Goal: Task Accomplishment & Management: Complete application form

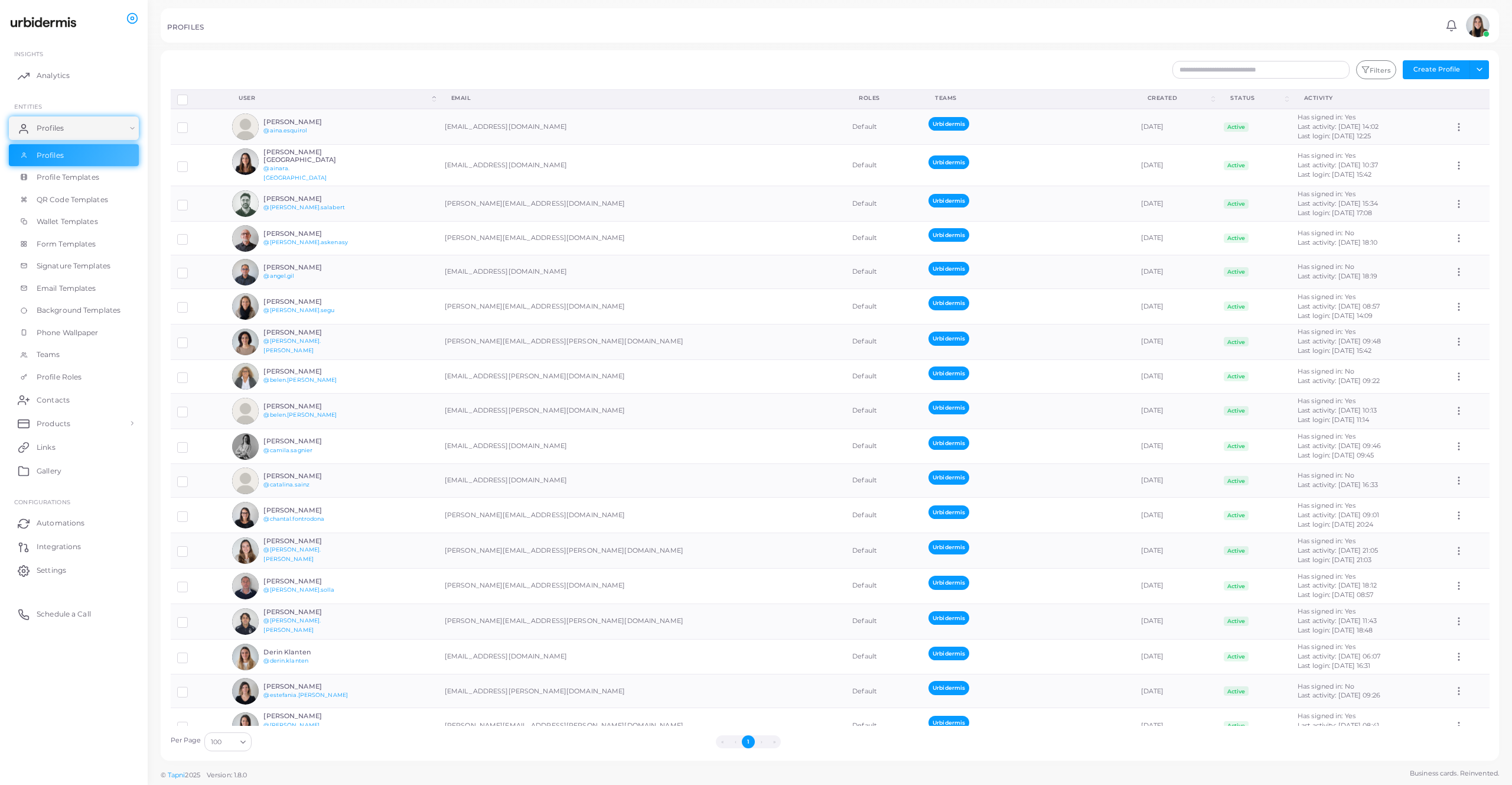
scroll to position [1034, 0]
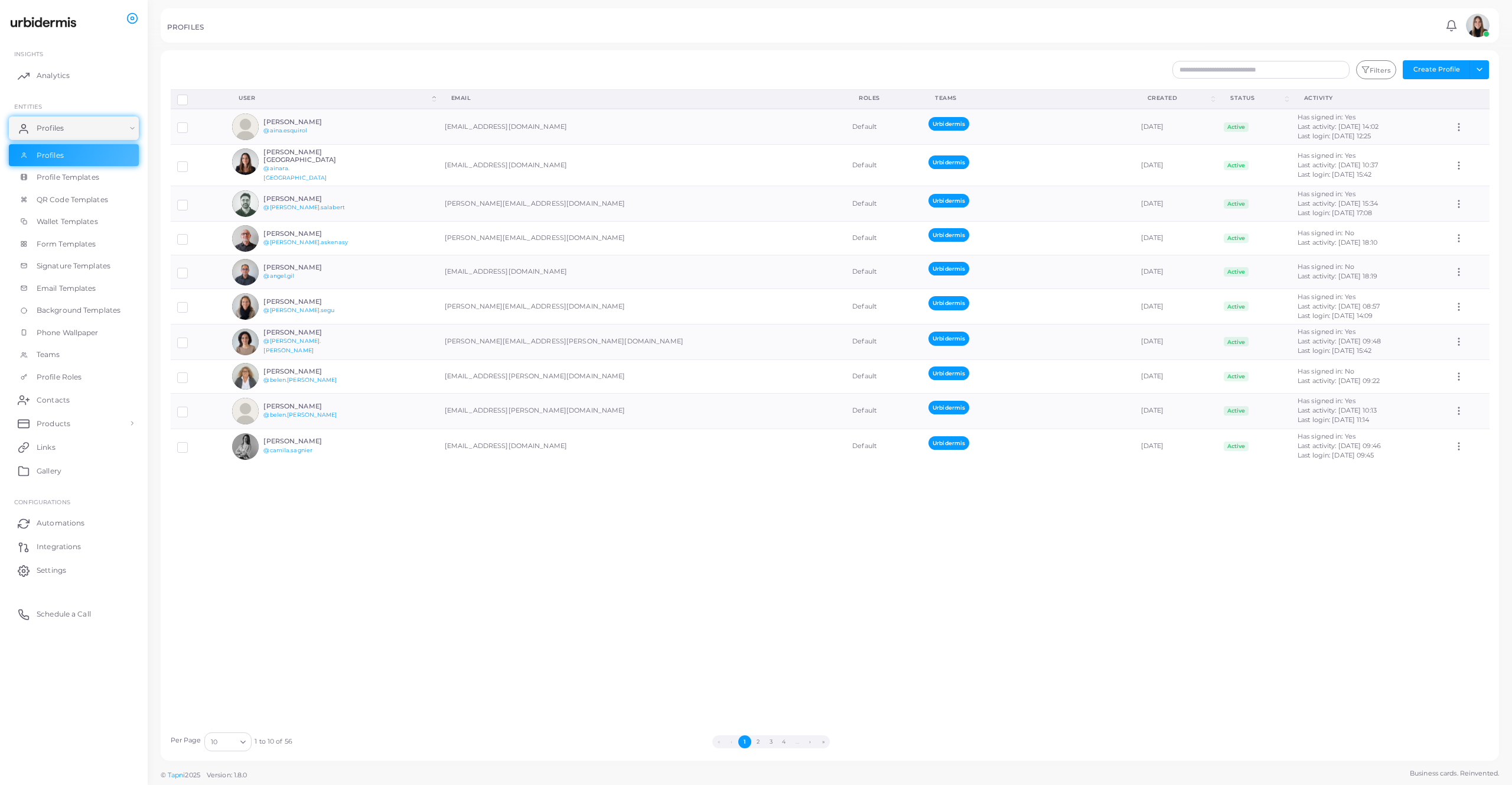
click at [229, 741] on input "Search for option" at bounding box center [227, 741] width 17 height 13
click at [243, 724] on li "100" at bounding box center [251, 728] width 94 height 18
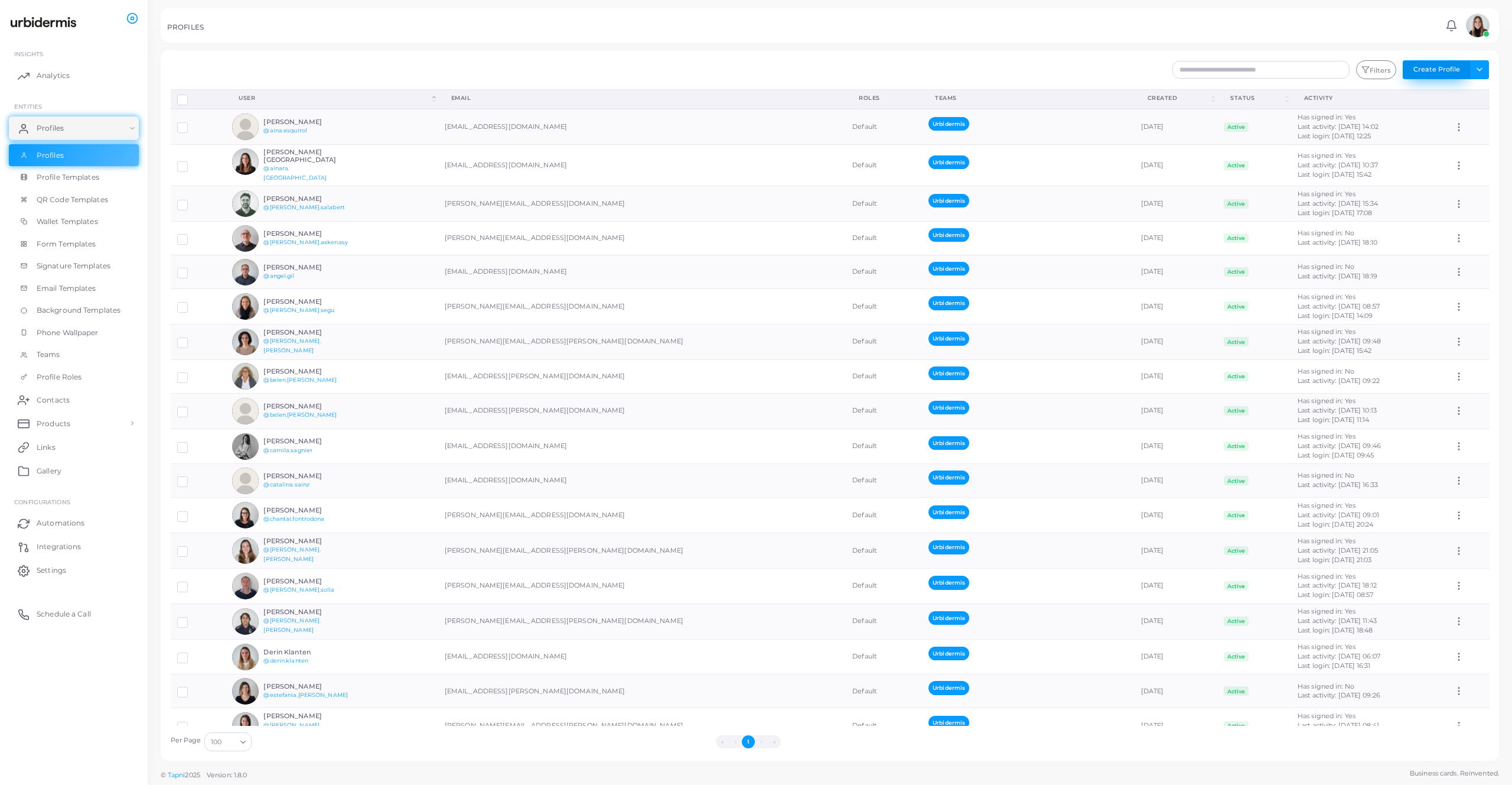
click at [1447, 67] on button "Create Profile" at bounding box center [1436, 69] width 67 height 19
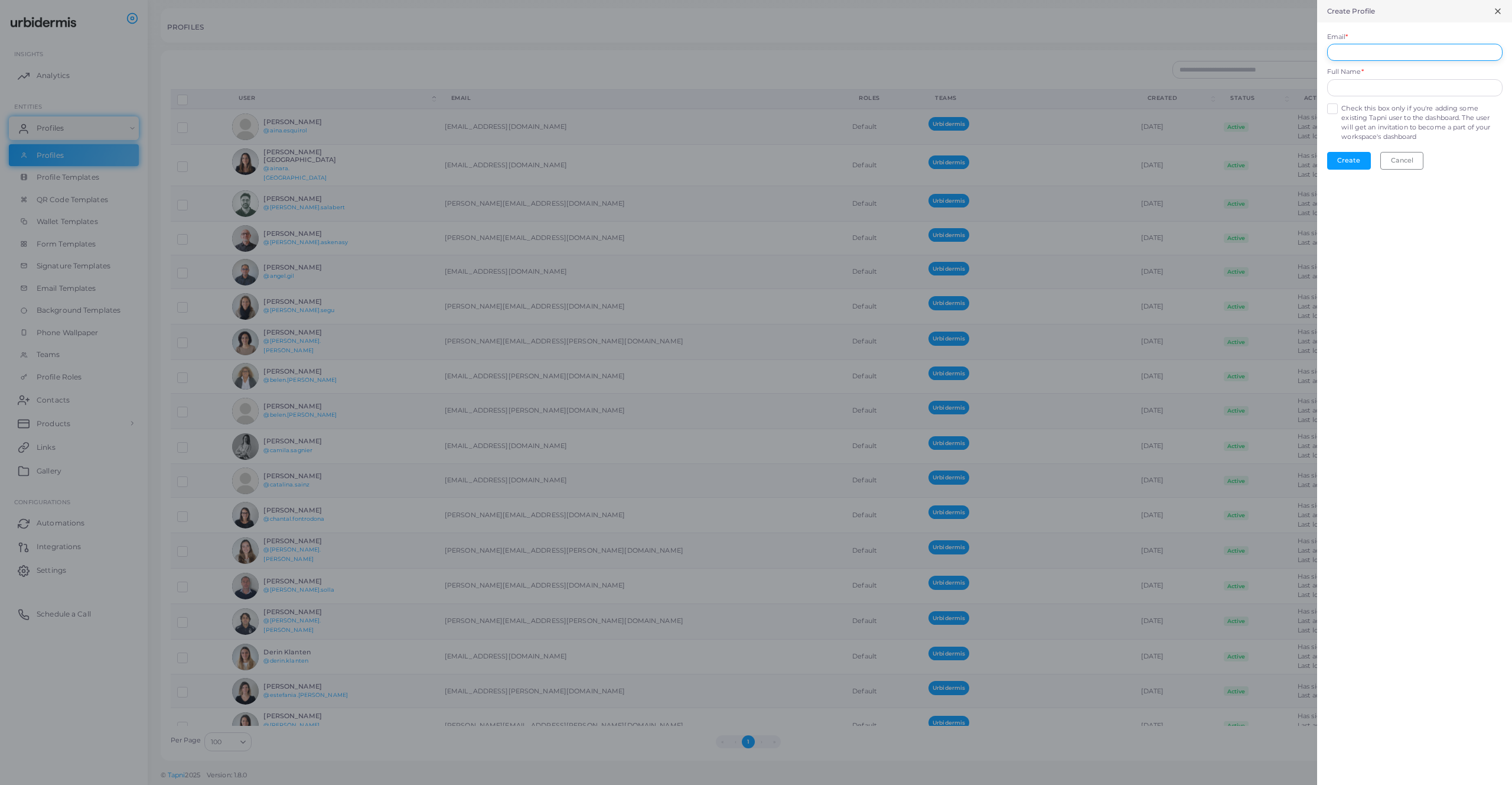
click at [1427, 46] on input "Email *" at bounding box center [1414, 53] width 175 height 18
type input "**********"
click at [1355, 160] on button "Create" at bounding box center [1349, 161] width 44 height 18
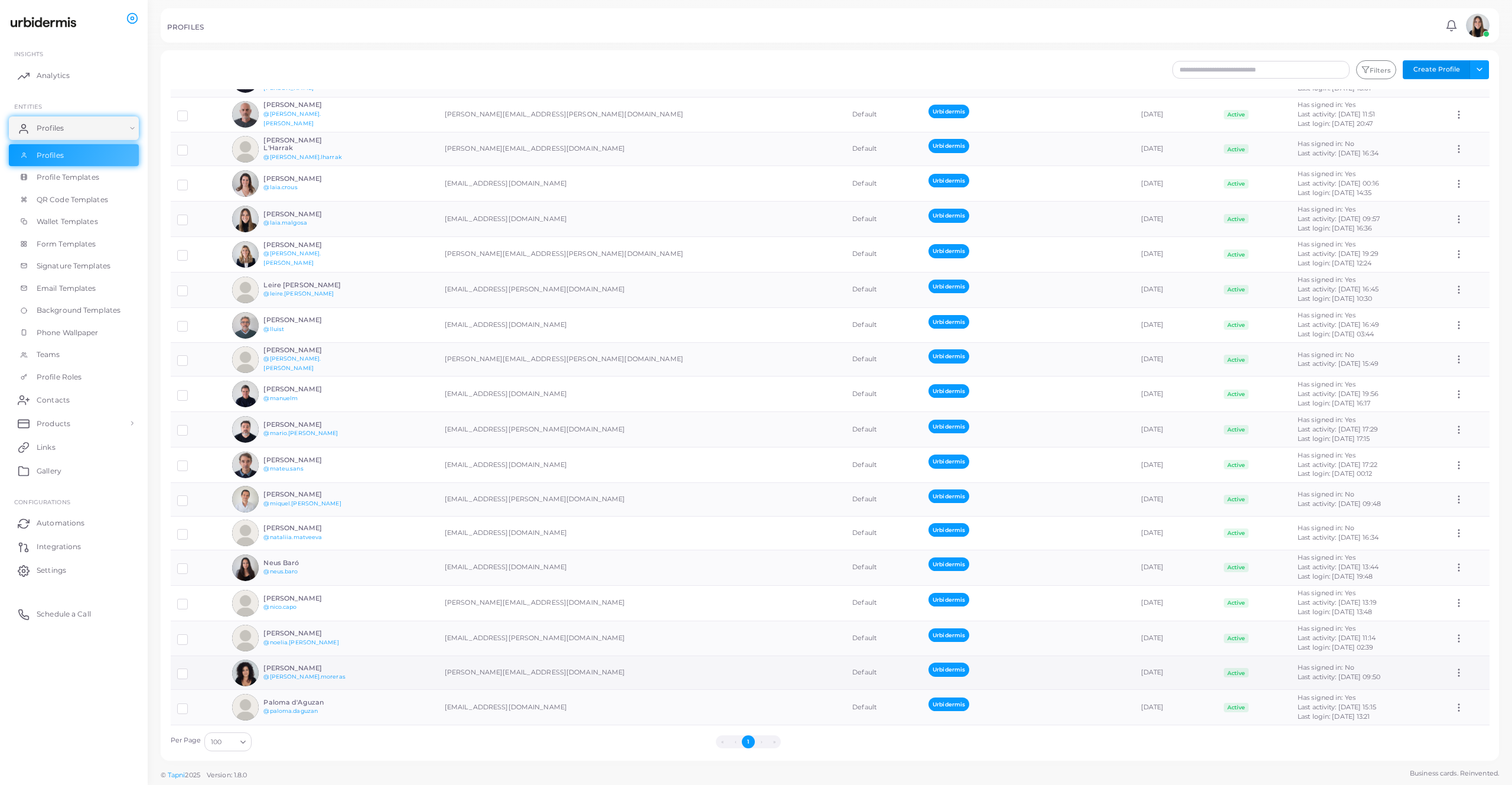
scroll to position [1104, 0]
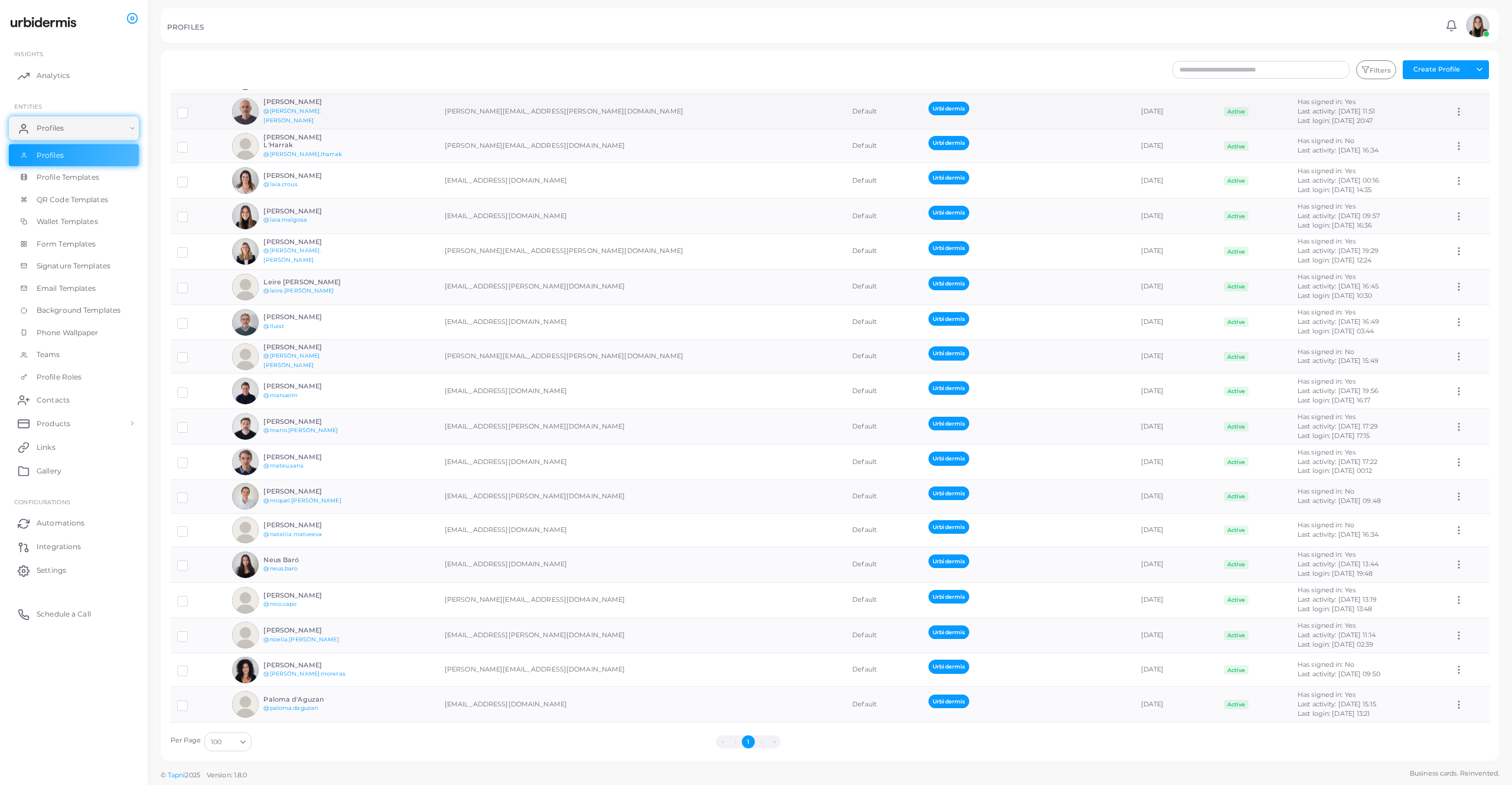
click at [191, 108] on label at bounding box center [191, 108] width 0 height 0
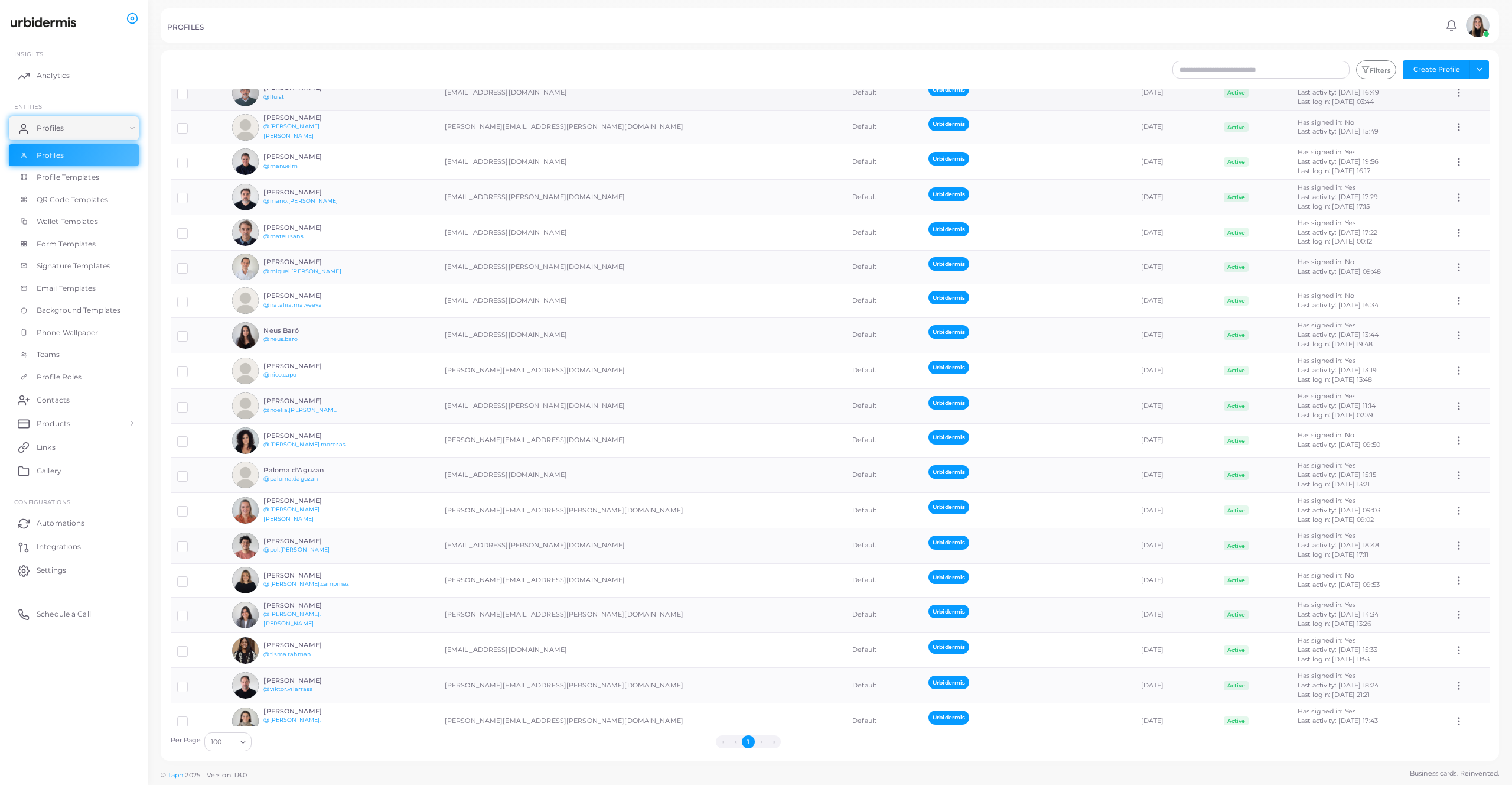
scroll to position [1347, 0]
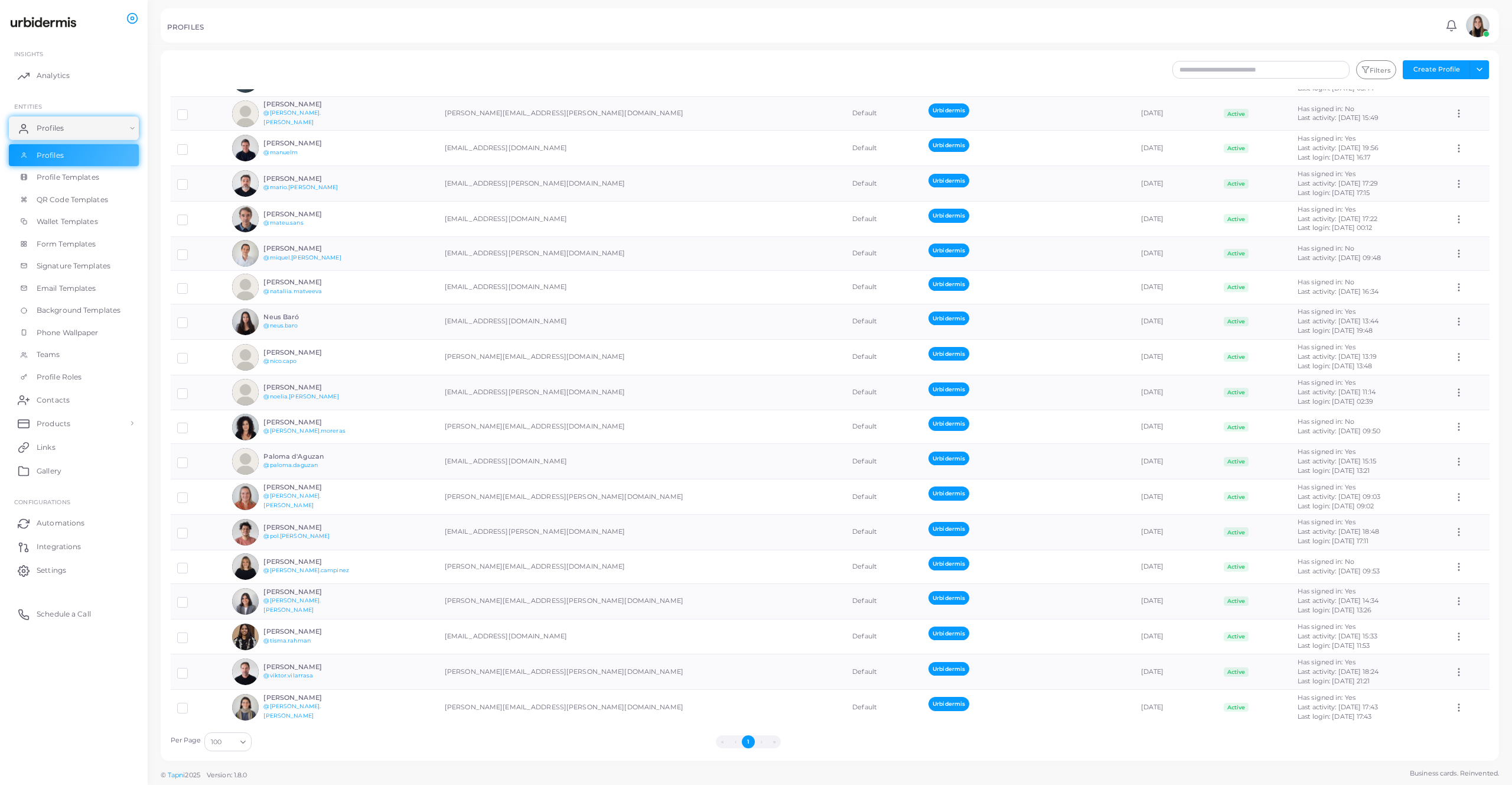
click at [410, 762] on div "Create Profile Email * Full Name * Check this box only if you're adding some ex…" at bounding box center [830, 381] width 1364 height 763
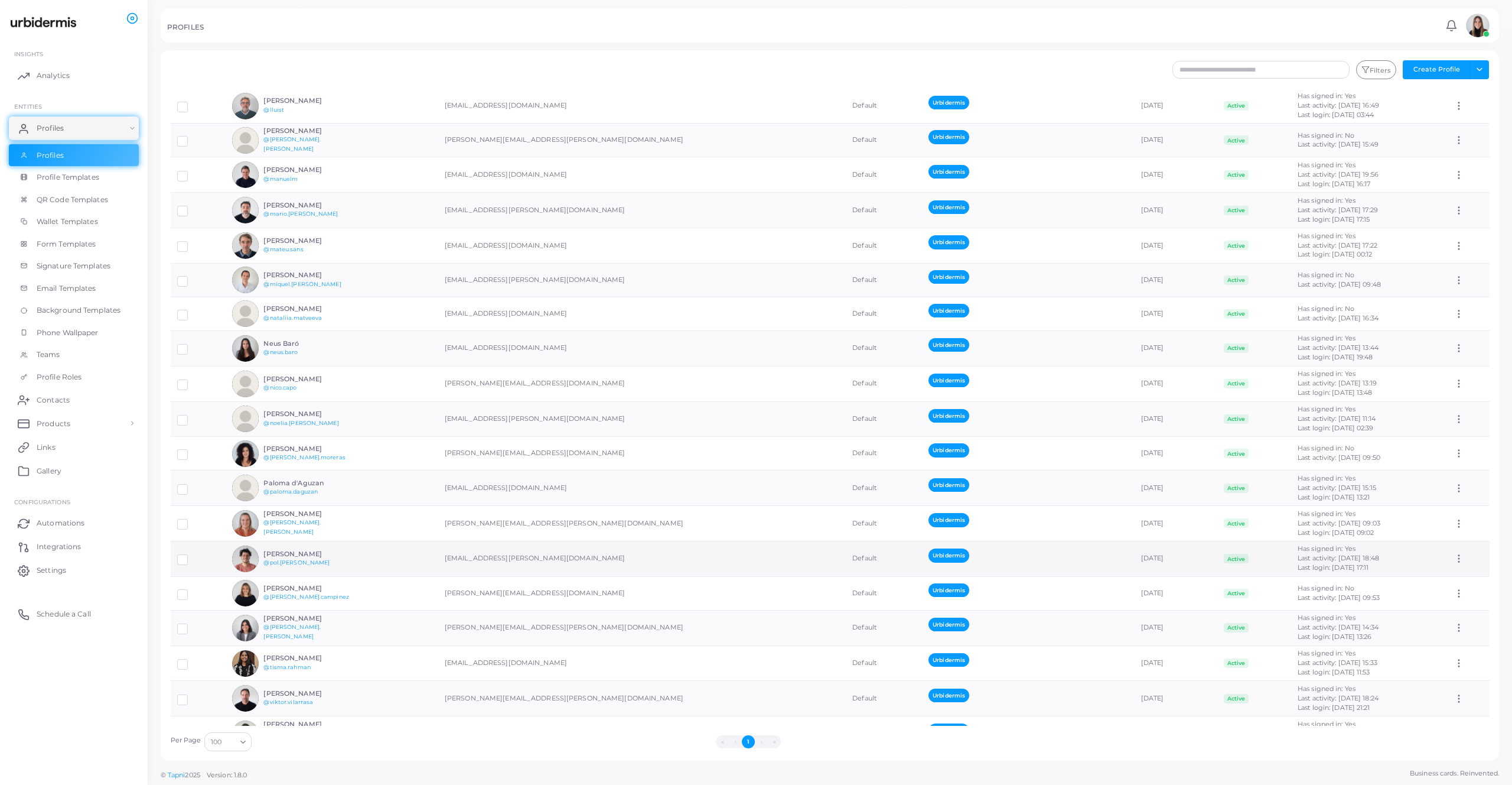
scroll to position [1317, 0]
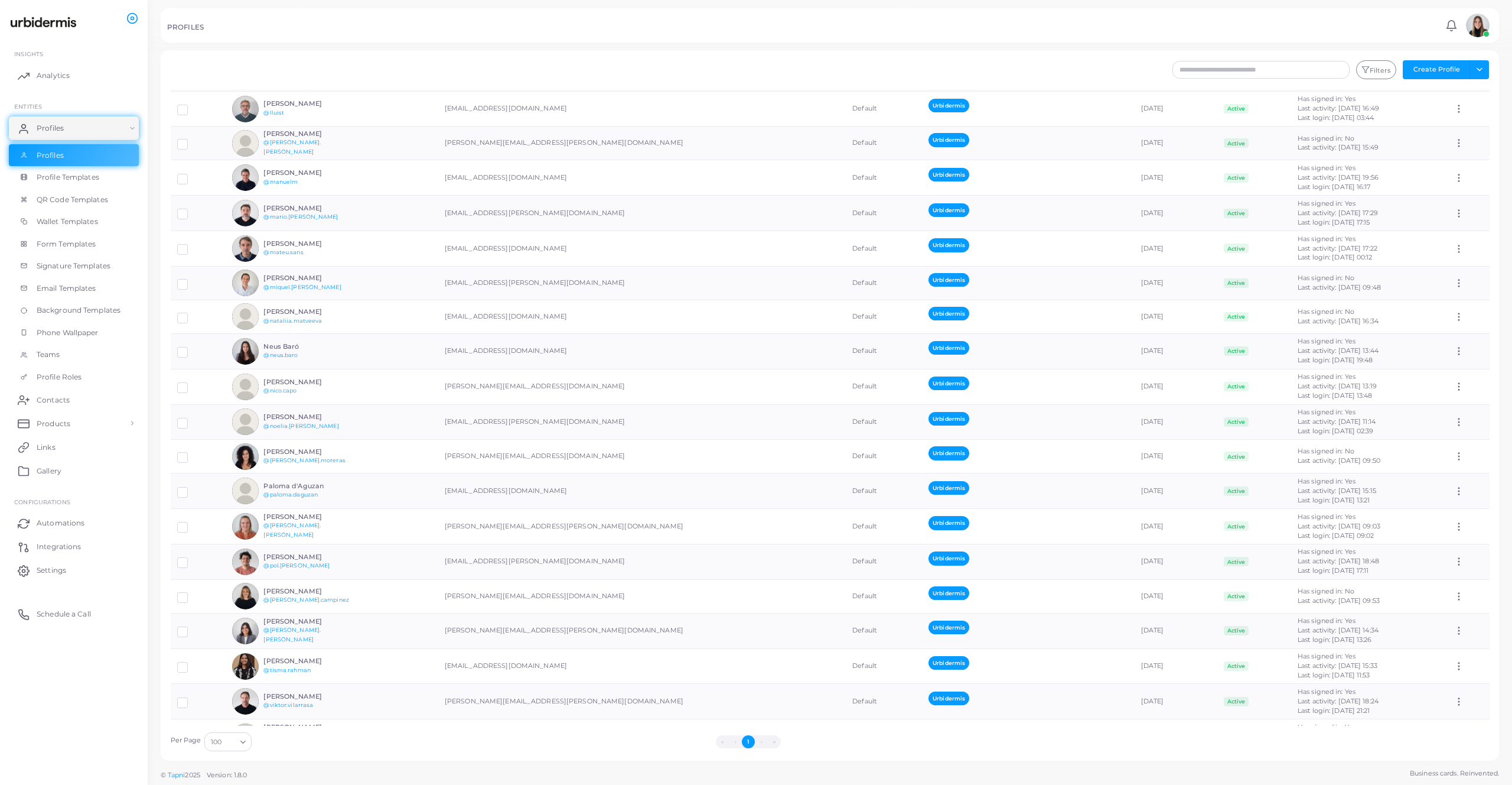
click at [57, 729] on ul "INSIGHTS Analytics ENTITIES Profiles Profiles Profile Templates QR Code Templat…" at bounding box center [73, 412] width 148 height 756
click at [25, 108] on span "ENTITIES" at bounding box center [28, 106] width 28 height 7
